Goal: Check status: Check status

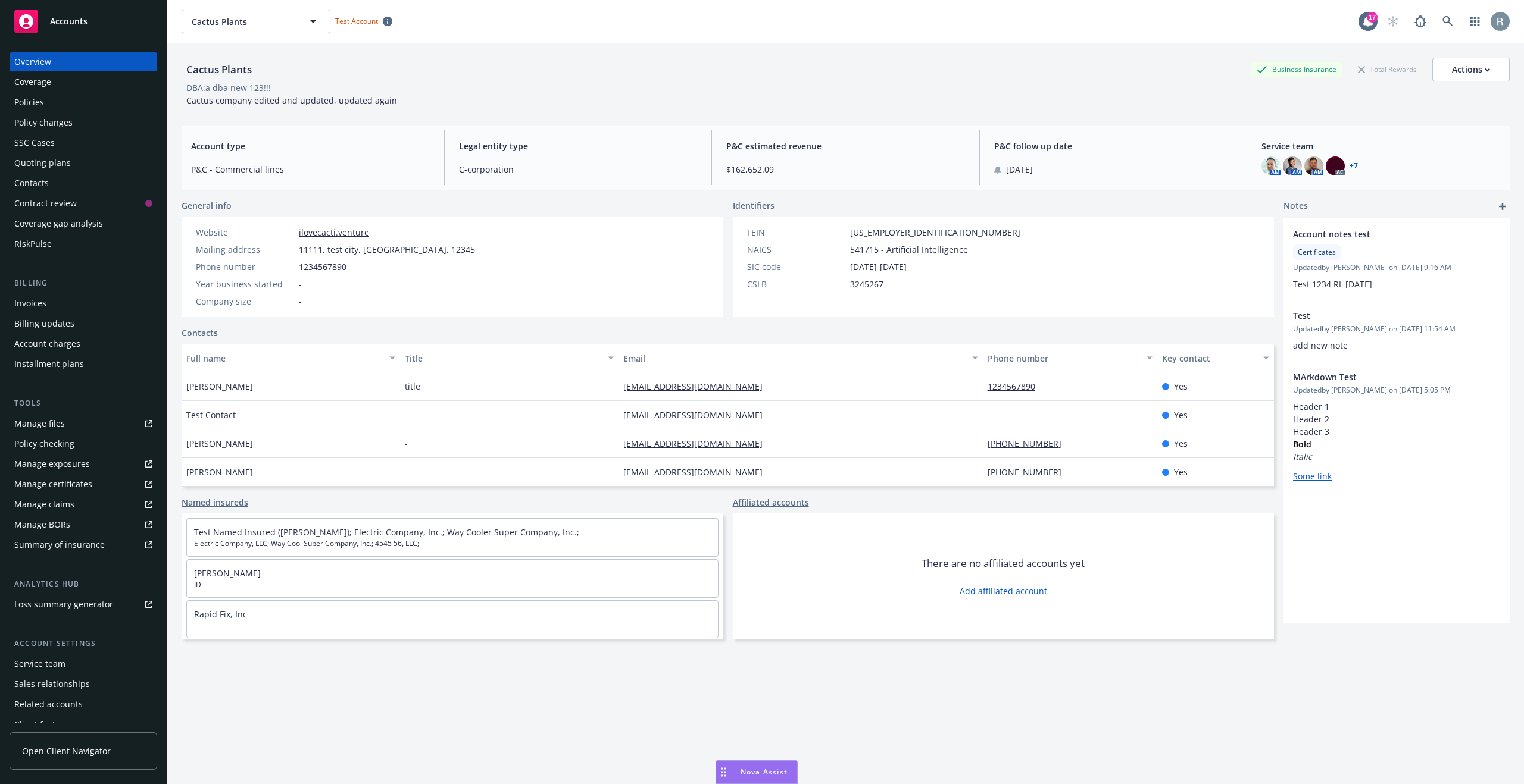
click at [61, 445] on div "Policy checking" at bounding box center [44, 444] width 61 height 19
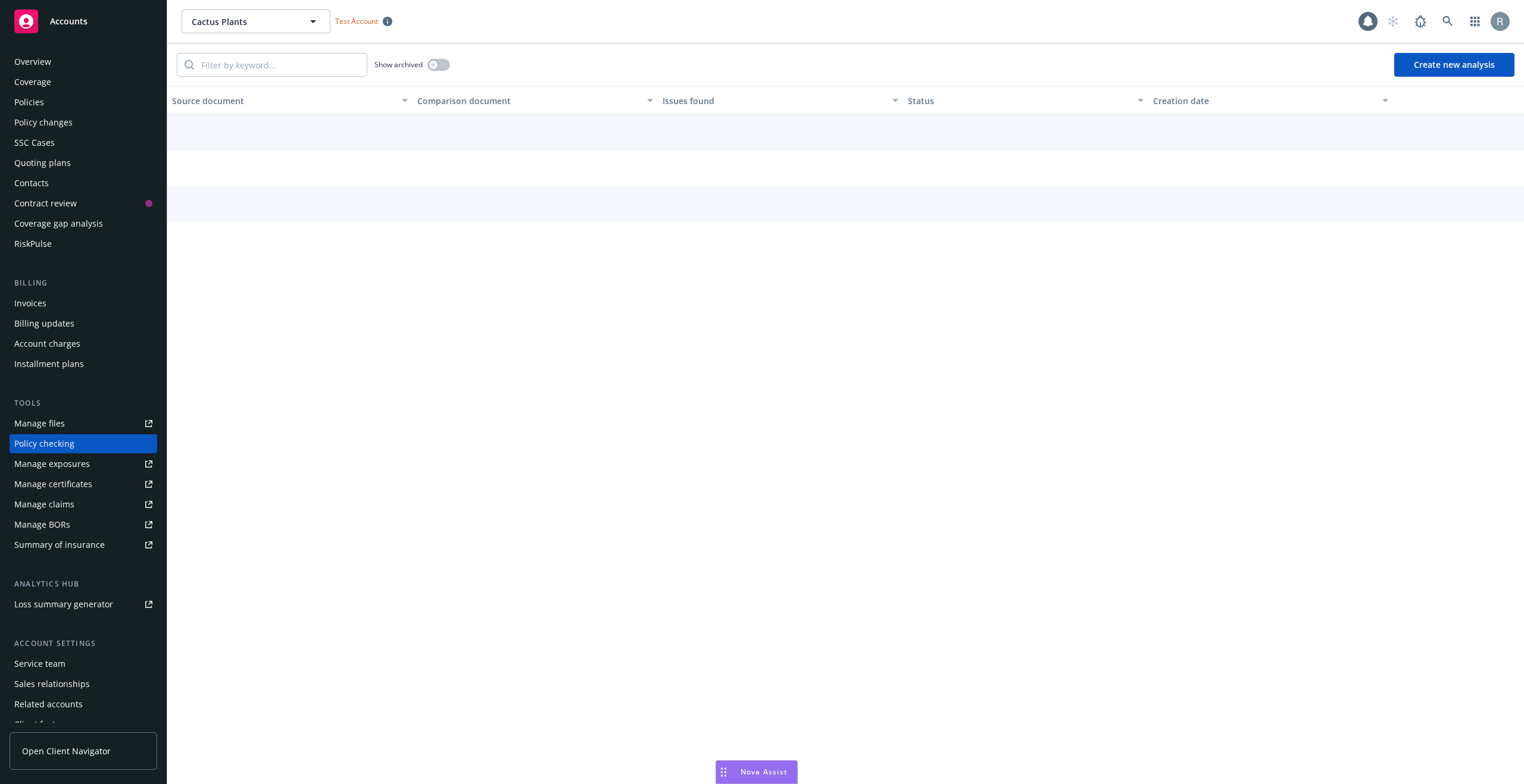
scroll to position [32, 0]
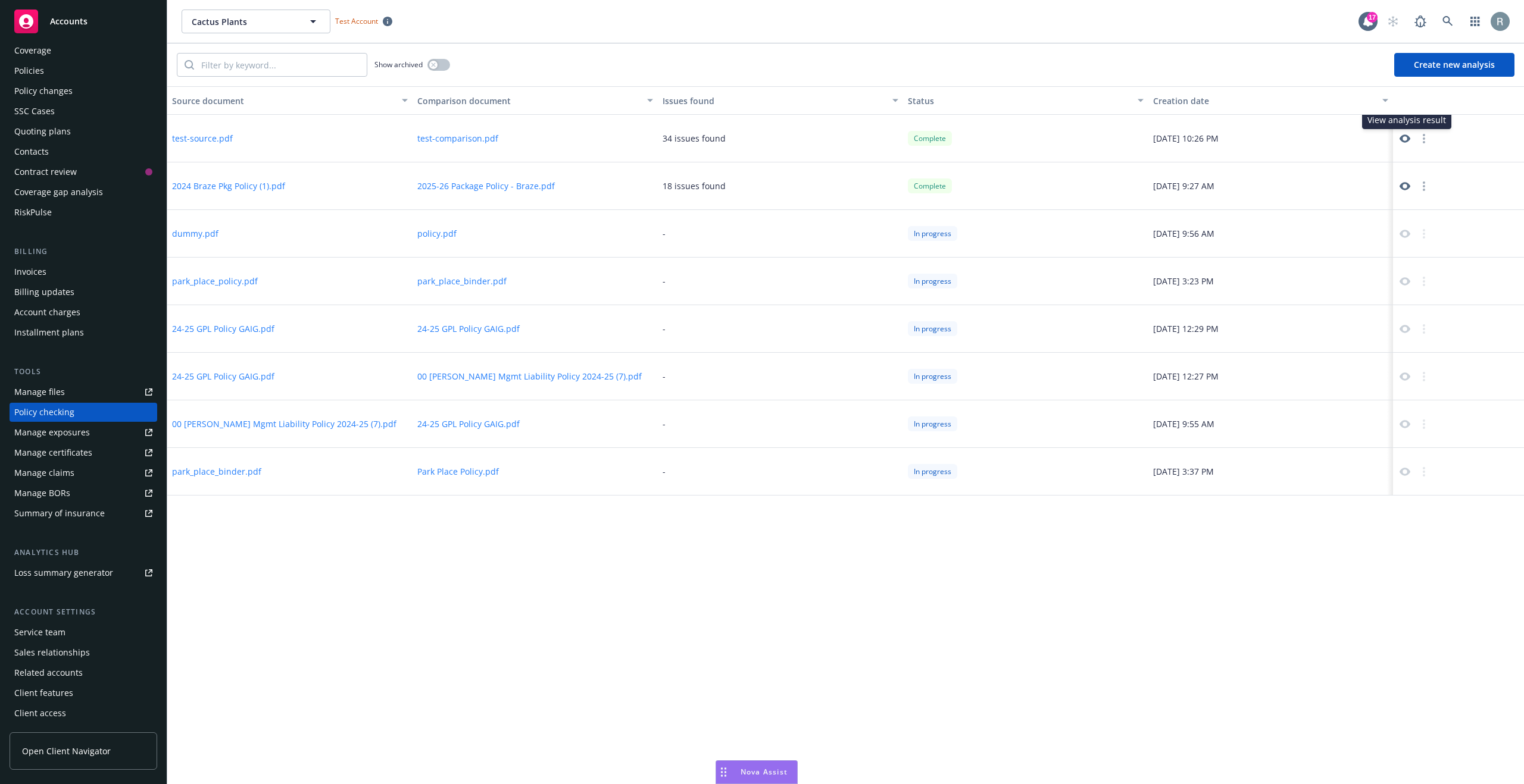
click at [1404, 138] on icon at bounding box center [1405, 139] width 11 height 11
